Goal: Task Accomplishment & Management: Manage account settings

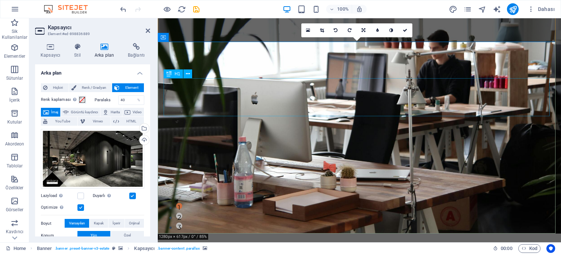
scroll to position [28, 0]
click at [149, 29] on icon at bounding box center [148, 31] width 4 height 6
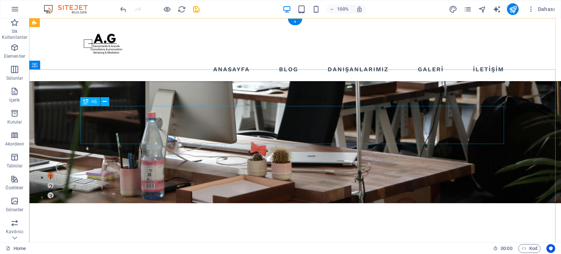
scroll to position [0, 0]
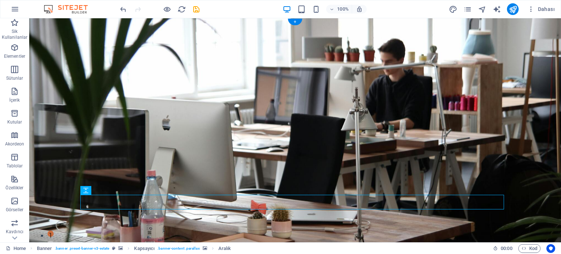
drag, startPoint x: 226, startPoint y: 83, endPoint x: 155, endPoint y: 61, distance: 73.7
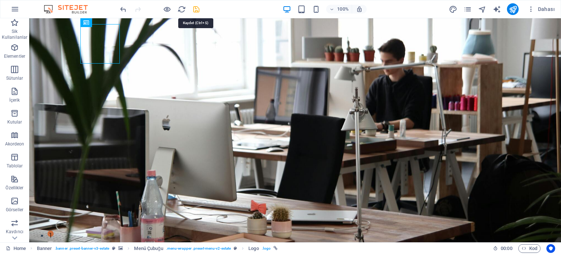
click at [198, 7] on icon "save" at bounding box center [196, 9] width 8 height 8
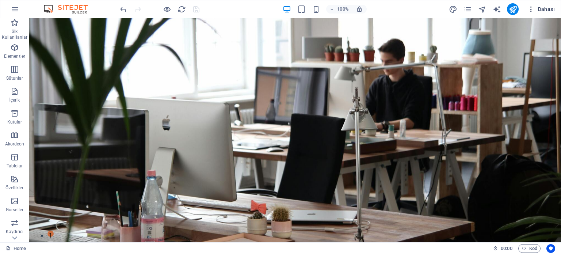
click at [539, 11] on span "Dahası" at bounding box center [540, 8] width 27 height 7
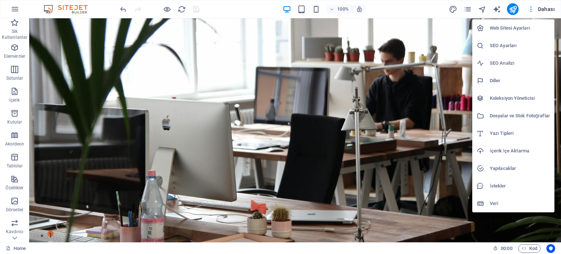
click at [527, 26] on h6 "Web Sitesi Ayarları" at bounding box center [519, 28] width 60 height 9
select select "165"
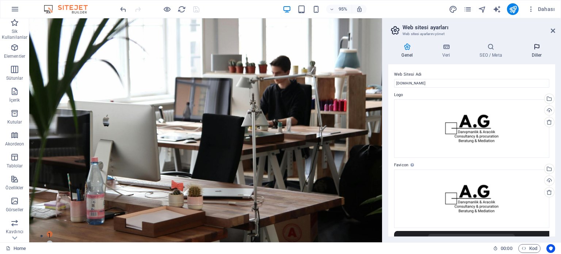
click at [531, 57] on h4 "Diller" at bounding box center [536, 50] width 37 height 15
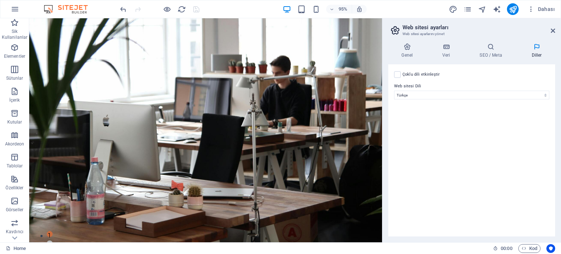
click at [443, 84] on label "Web sitesi Dili" at bounding box center [471, 86] width 155 height 9
click at [443, 91] on select "Abkhazian Afar Afrikaans Akan Albanian Almanca Amharic Aragonese Arapça Armenia…" at bounding box center [471, 95] width 155 height 9
click at [550, 33] on icon at bounding box center [552, 31] width 4 height 6
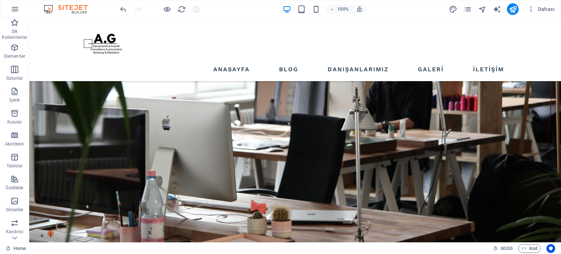
scroll to position [196, 0]
